Goal: Transaction & Acquisition: Purchase product/service

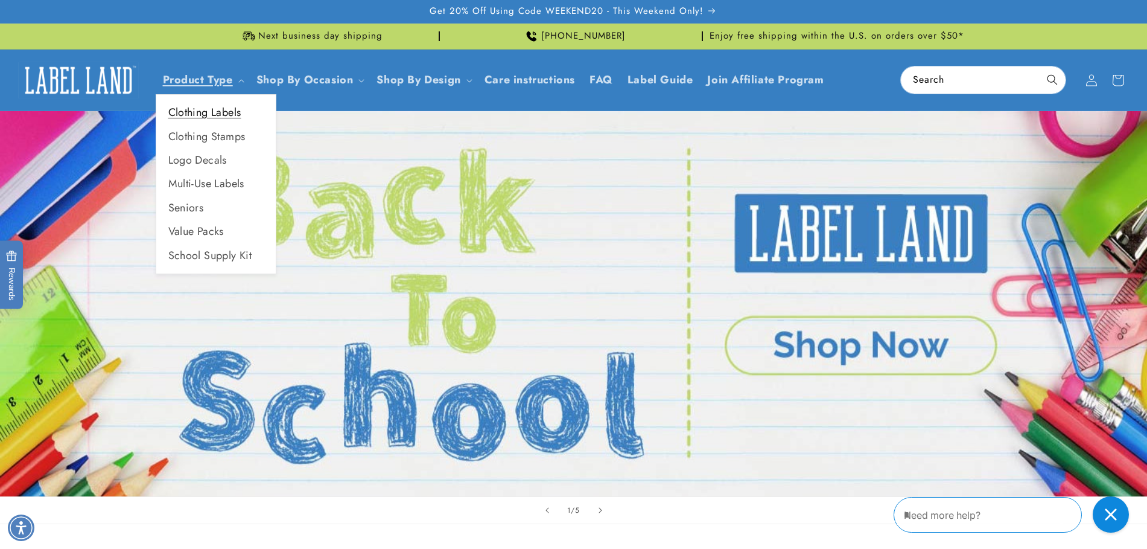
click at [231, 113] on link "Clothing Labels" at bounding box center [216, 113] width 120 height 24
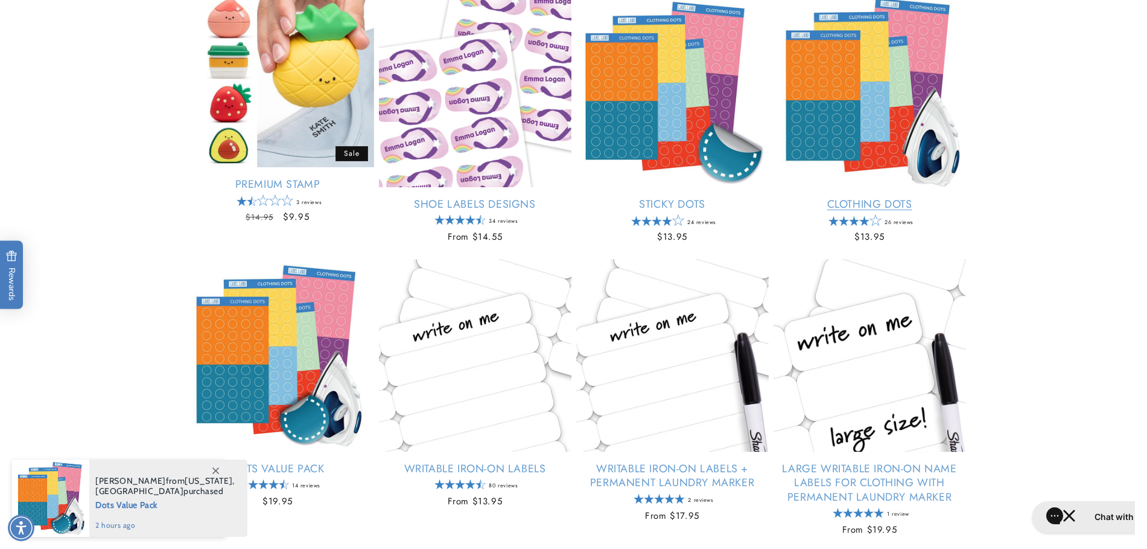
scroll to position [423, 0]
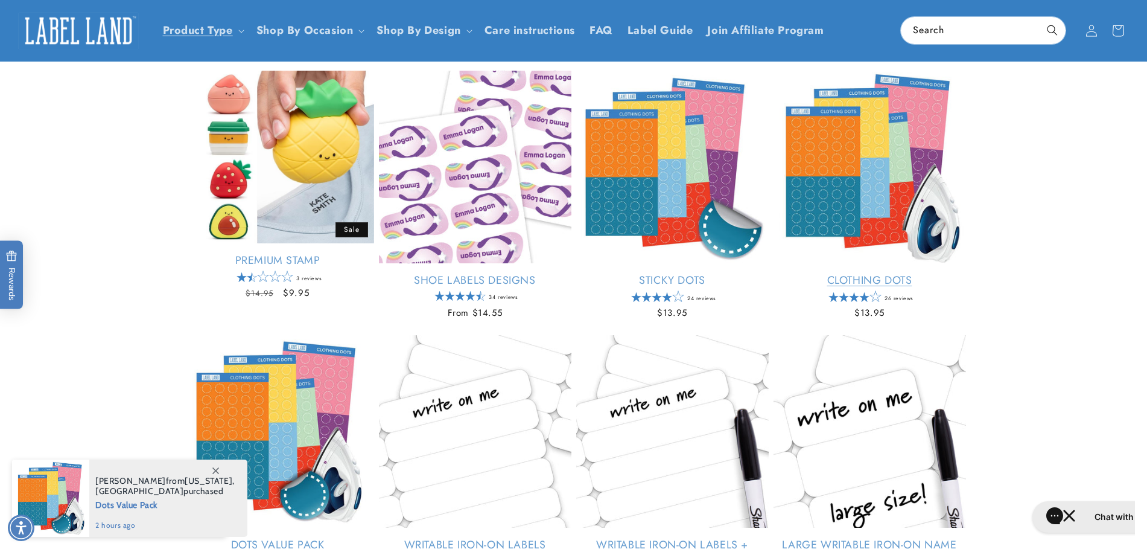
click at [843, 273] on link "Clothing Dots" at bounding box center [870, 280] width 193 height 14
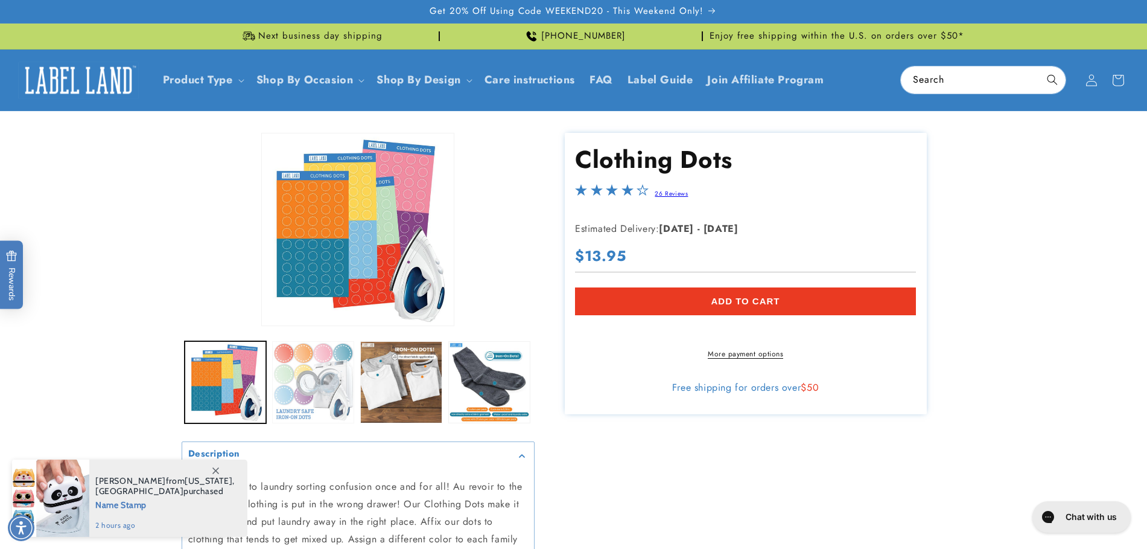
click at [333, 380] on button "Load image 2 in gallery view" at bounding box center [313, 382] width 82 height 82
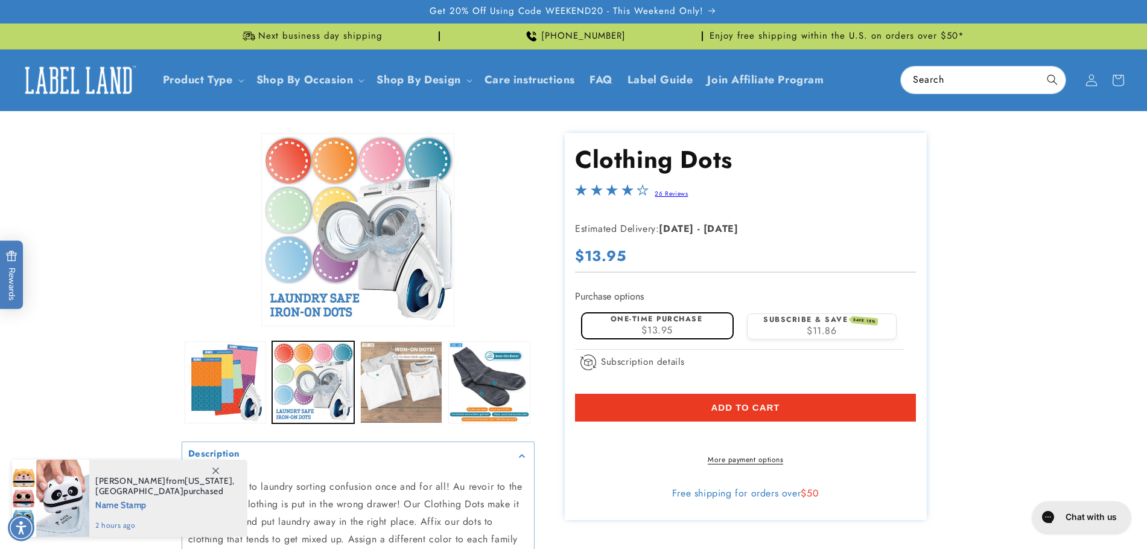
click at [400, 381] on button "Load image 3 in gallery view" at bounding box center [401, 382] width 82 height 82
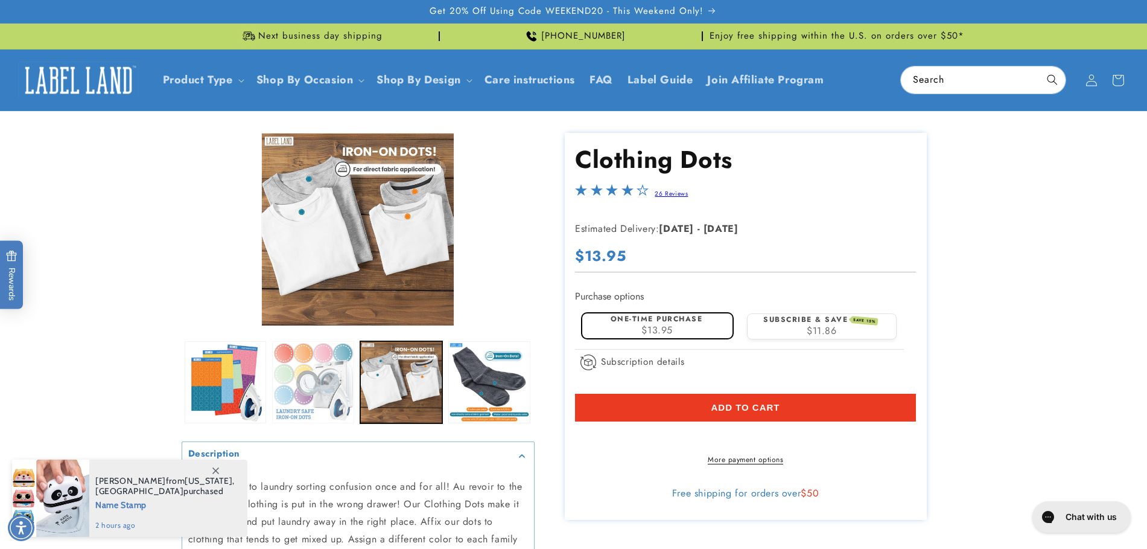
click at [317, 379] on button "Load image 2 in gallery view" at bounding box center [313, 382] width 82 height 82
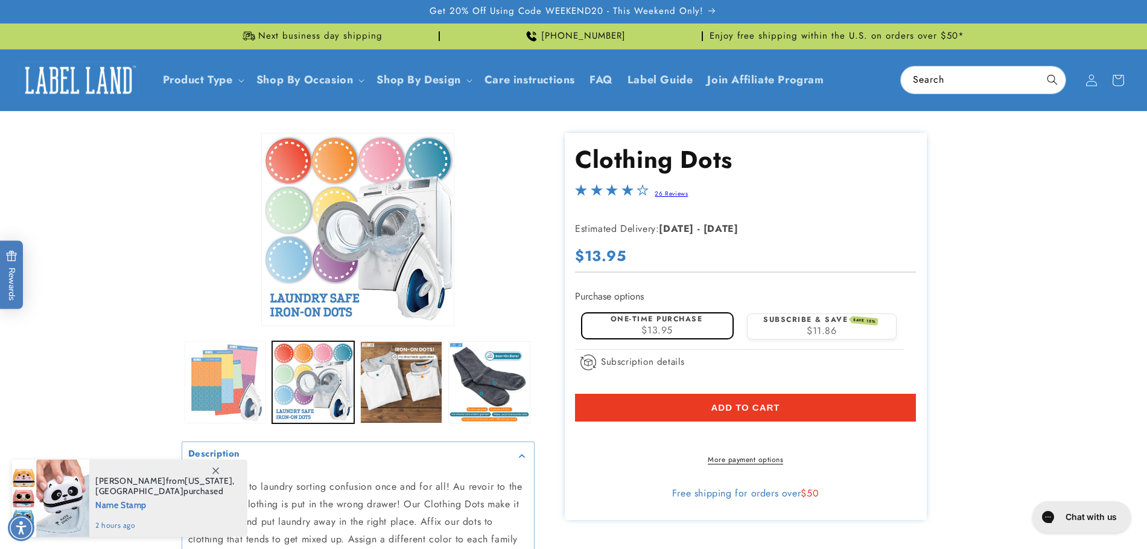
click at [211, 389] on button "Load image 1 in gallery view" at bounding box center [226, 382] width 82 height 82
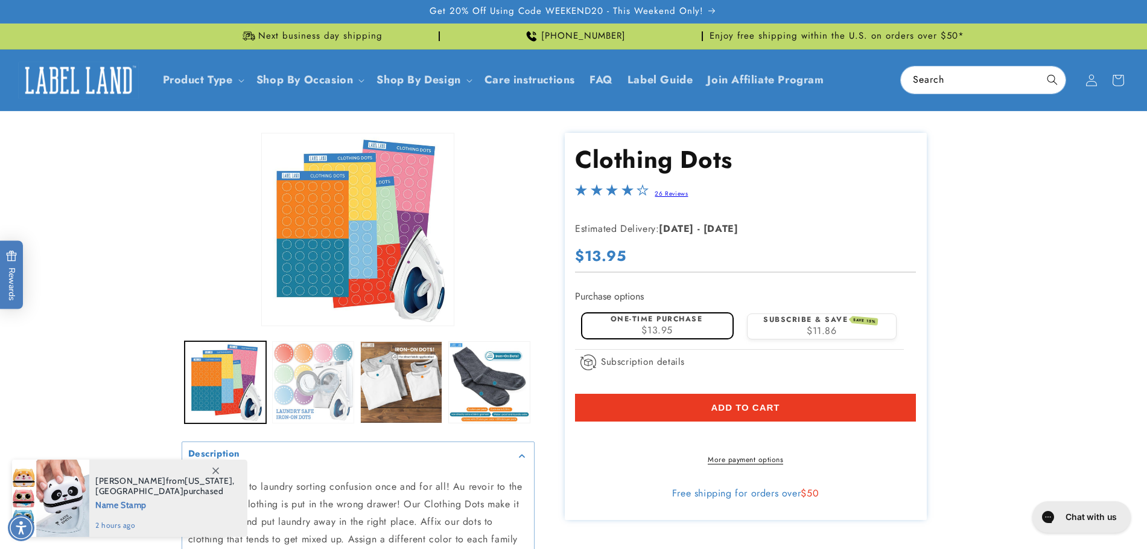
click at [309, 374] on button "Load image 2 in gallery view" at bounding box center [313, 382] width 82 height 82
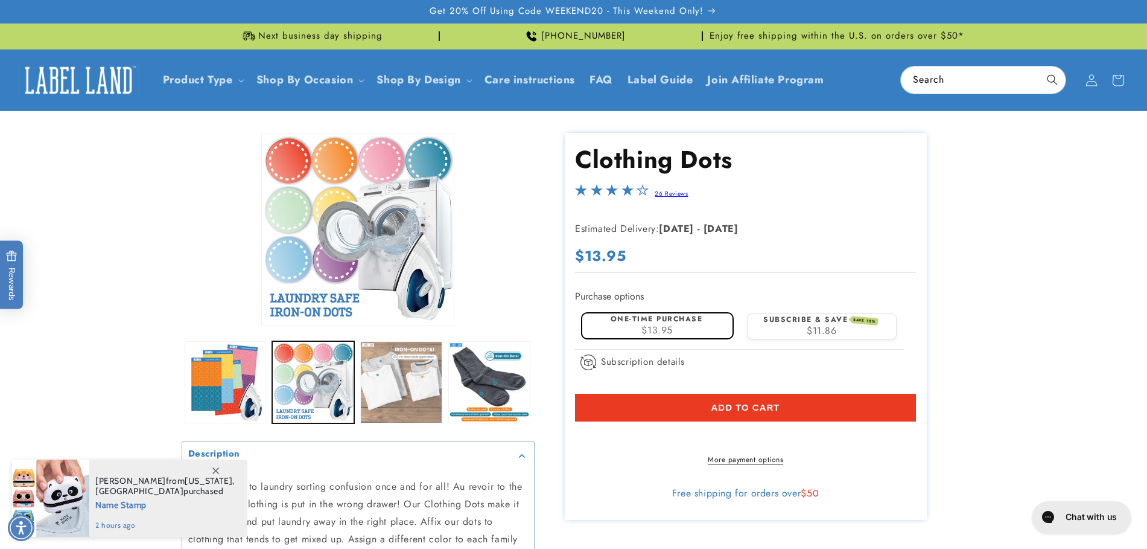
click at [395, 366] on button "Load image 3 in gallery view" at bounding box center [401, 382] width 82 height 82
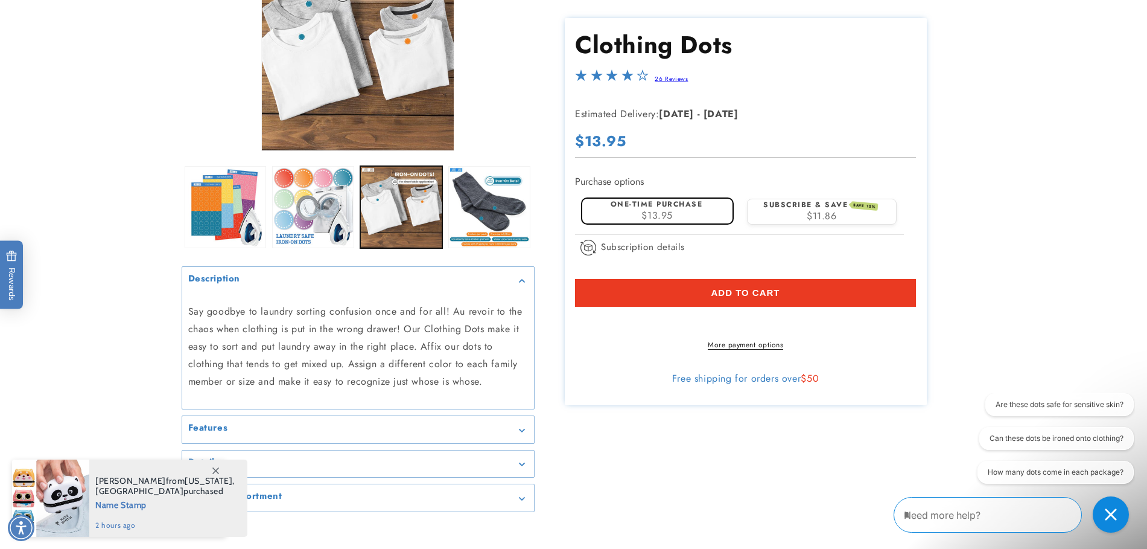
click at [441, 420] on summary "Features" at bounding box center [358, 429] width 352 height 27
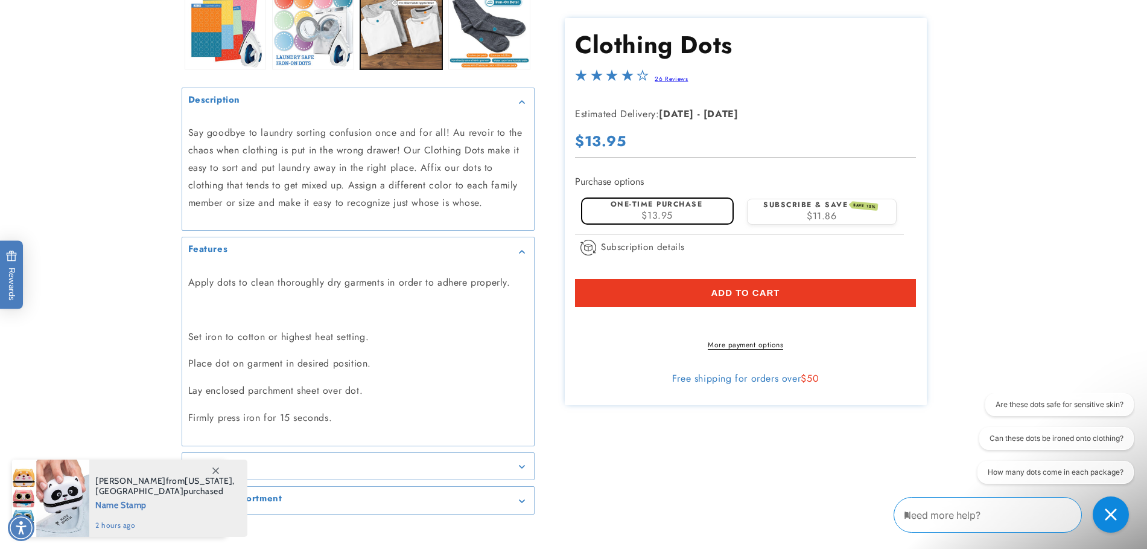
scroll to position [362, 0]
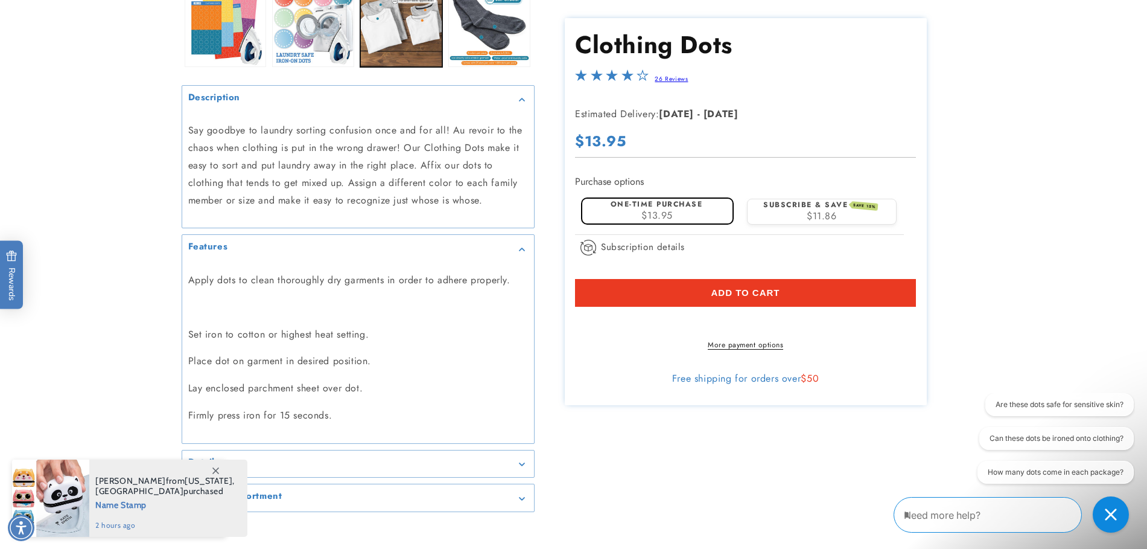
click at [517, 249] on div "Features" at bounding box center [358, 248] width 340 height 9
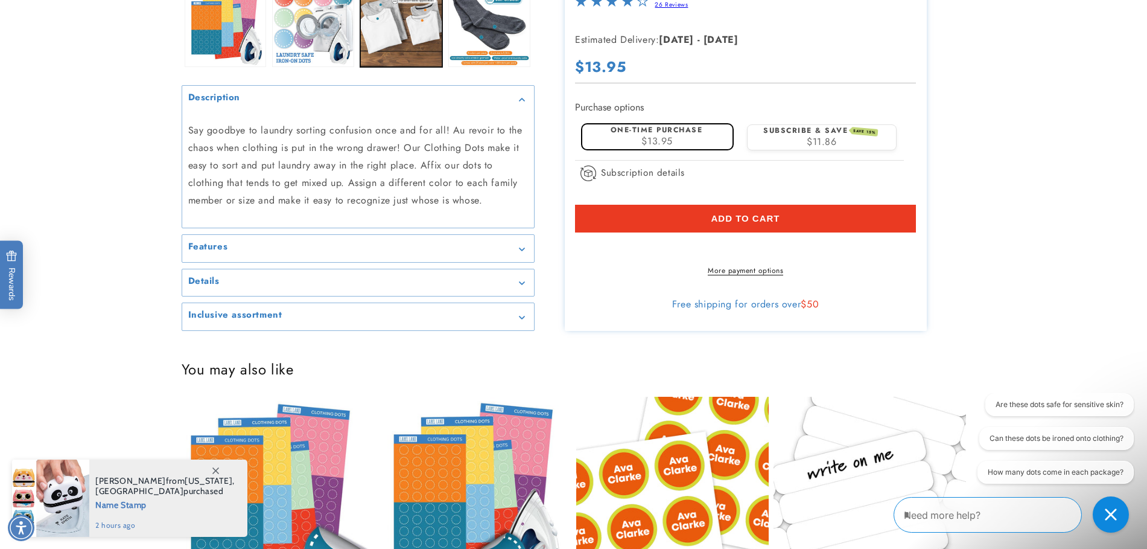
click at [424, 287] on div "Details" at bounding box center [358, 282] width 340 height 9
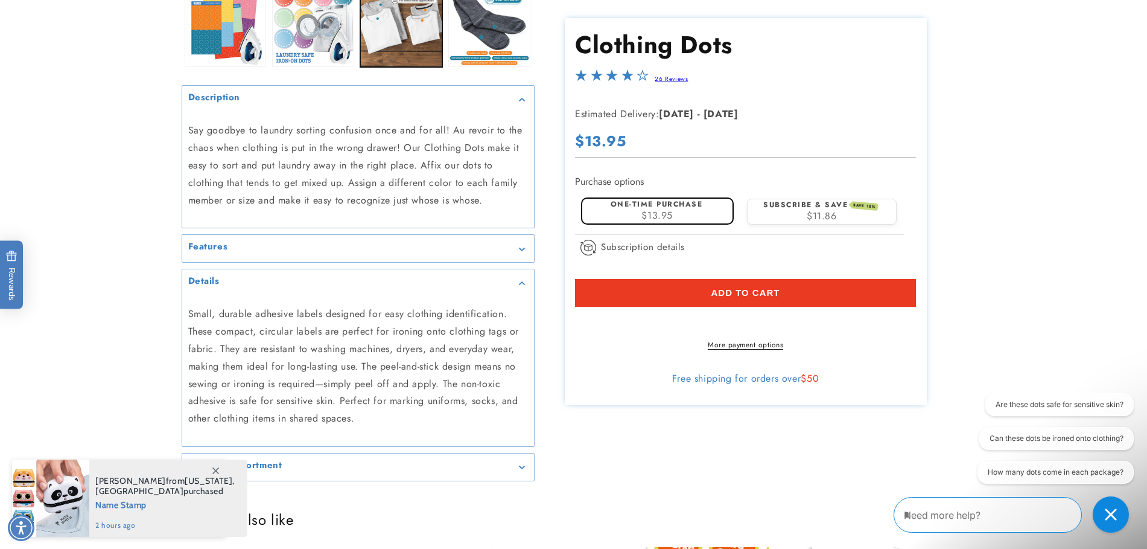
click at [424, 287] on div "Details" at bounding box center [358, 282] width 340 height 9
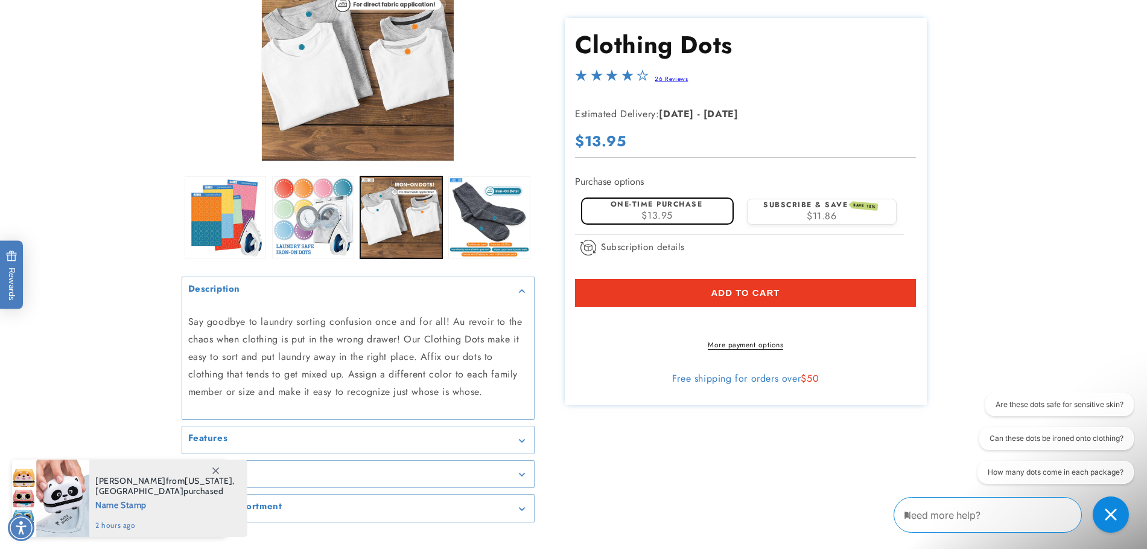
scroll to position [0, 0]
